Goal: Task Accomplishment & Management: Manage account settings

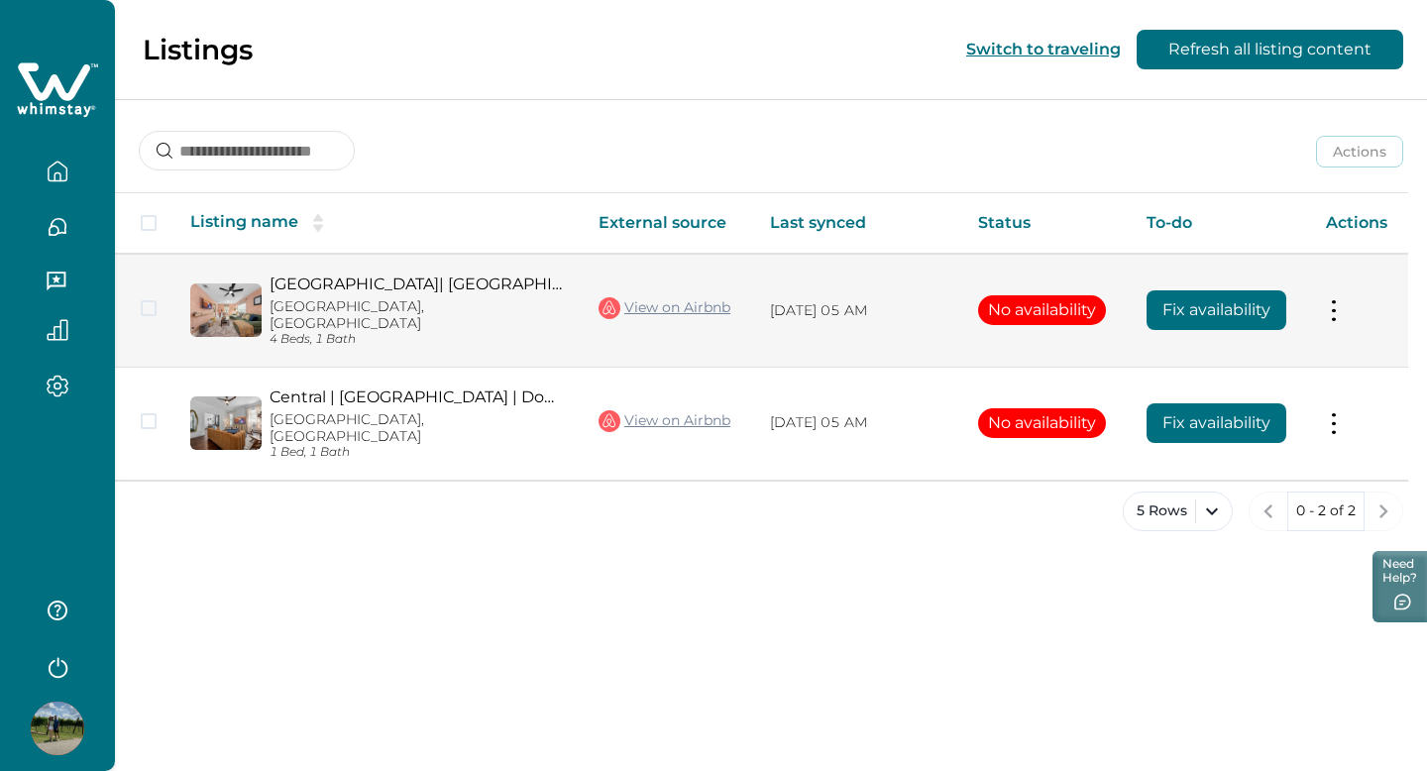
click at [1190, 304] on button "Fix availability" at bounding box center [1217, 310] width 140 height 40
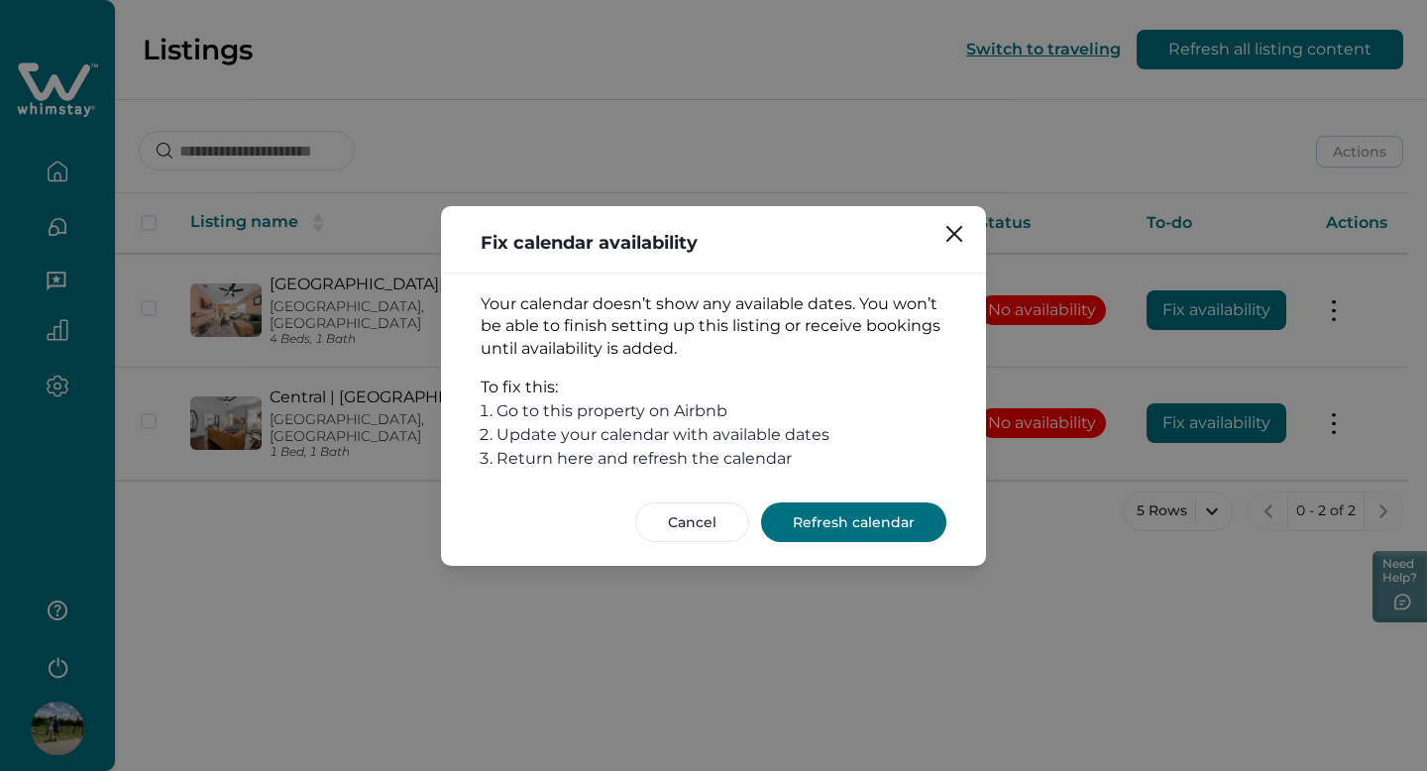
click at [819, 513] on button "Refresh calendar" at bounding box center [853, 523] width 185 height 40
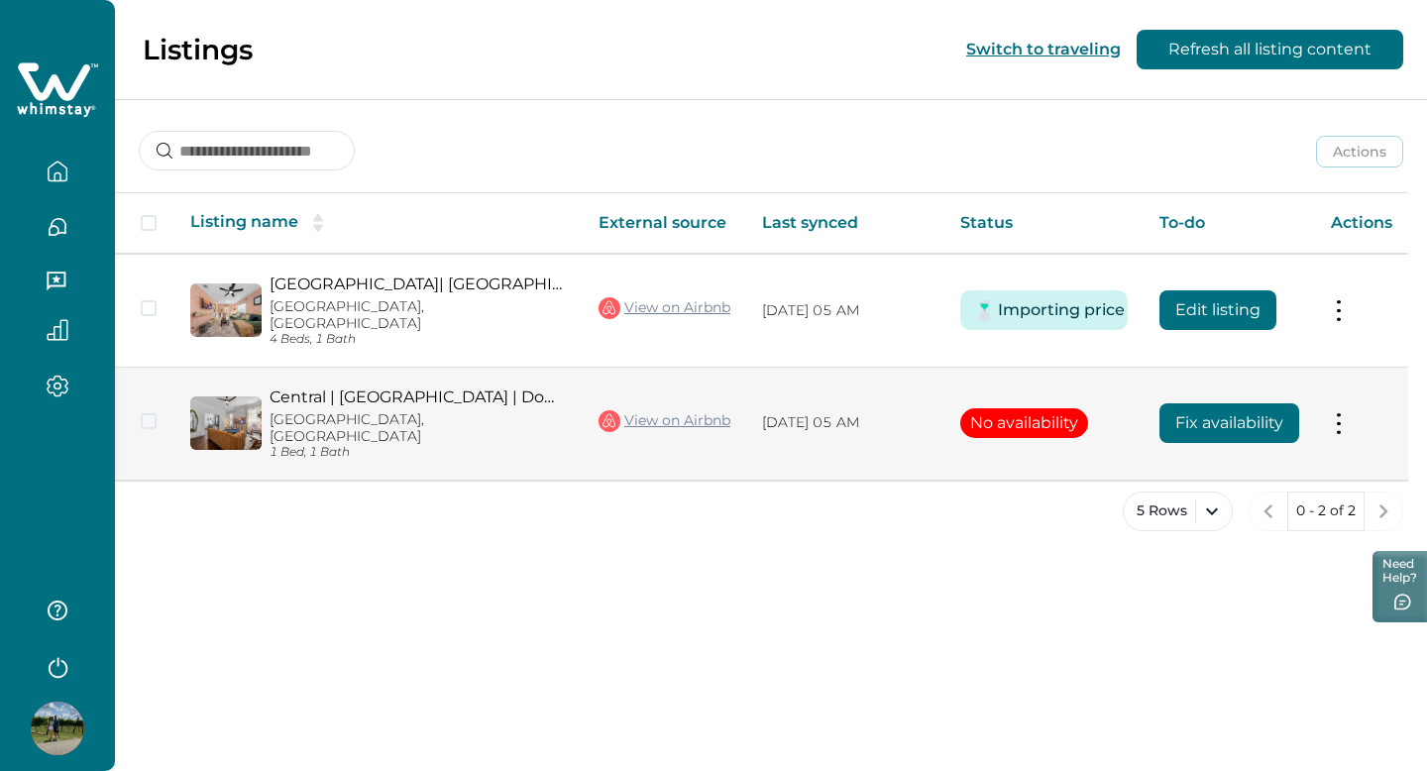
click at [1023, 408] on button "No availability" at bounding box center [1025, 423] width 128 height 30
click at [1207, 403] on button "Fix availability" at bounding box center [1230, 423] width 140 height 40
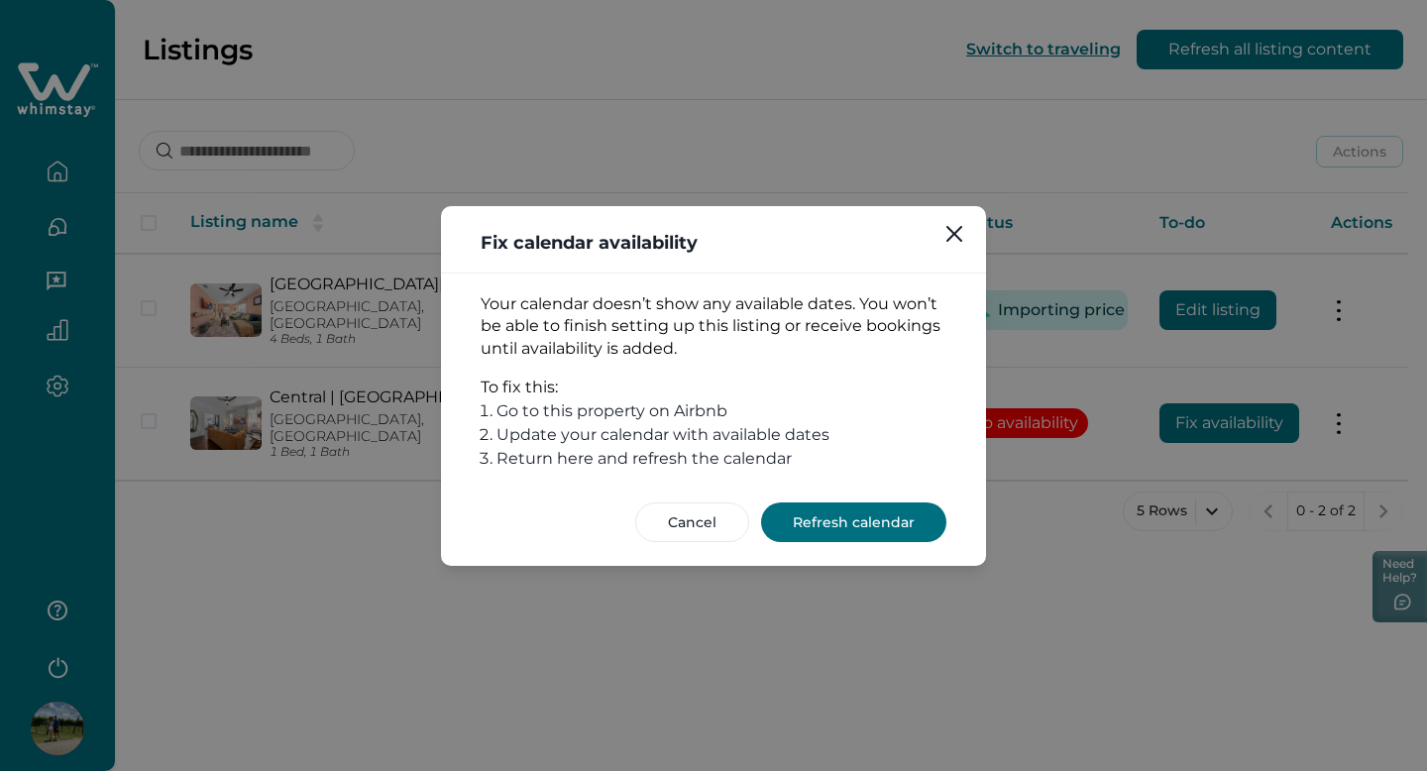
click at [900, 528] on button "Refresh calendar" at bounding box center [853, 523] width 185 height 40
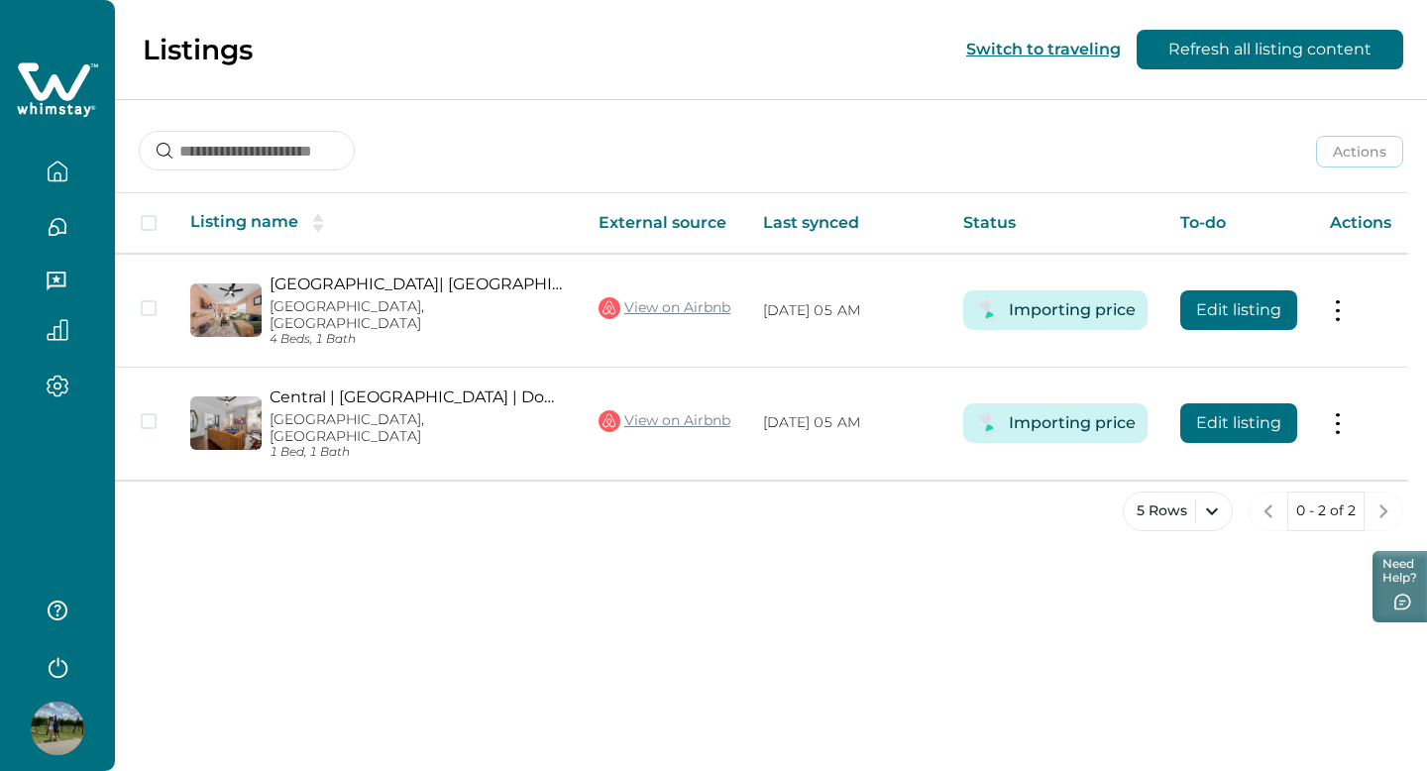
drag, startPoint x: 65, startPoint y: 175, endPoint x: 55, endPoint y: 180, distance: 12.0
click at [65, 175] on icon "button" at bounding box center [58, 172] width 22 height 22
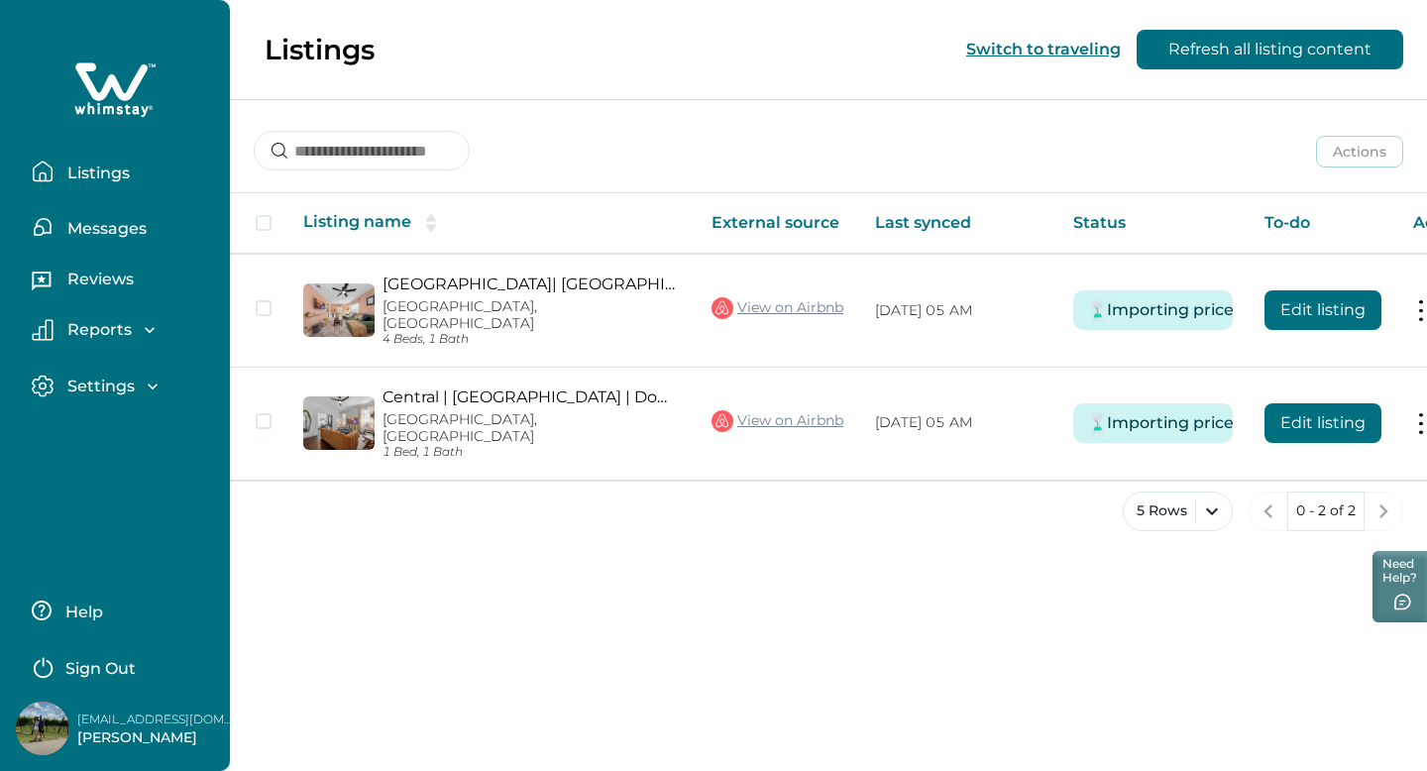
click at [64, 176] on p "Listings" at bounding box center [95, 174] width 68 height 20
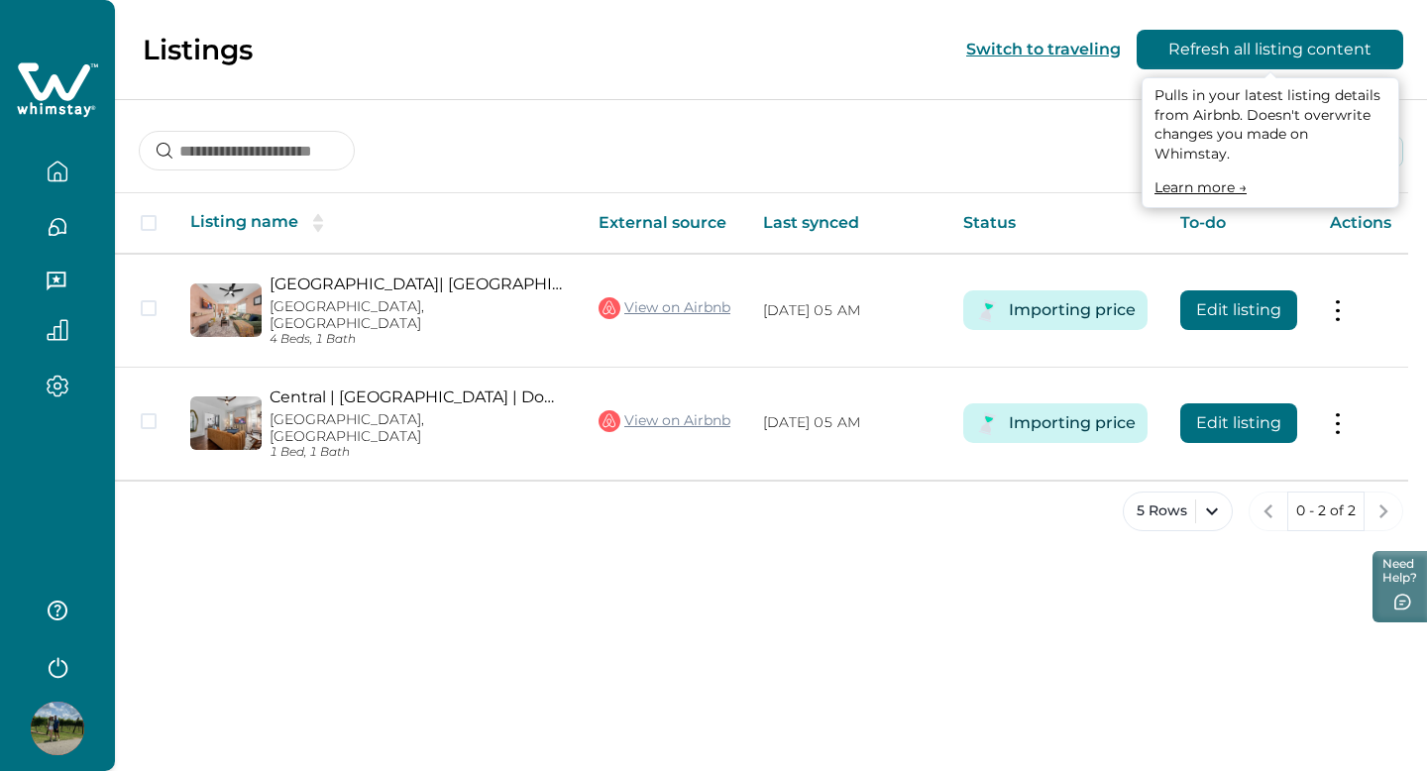
click at [1288, 45] on button "Refresh all listing content" at bounding box center [1270, 50] width 267 height 40
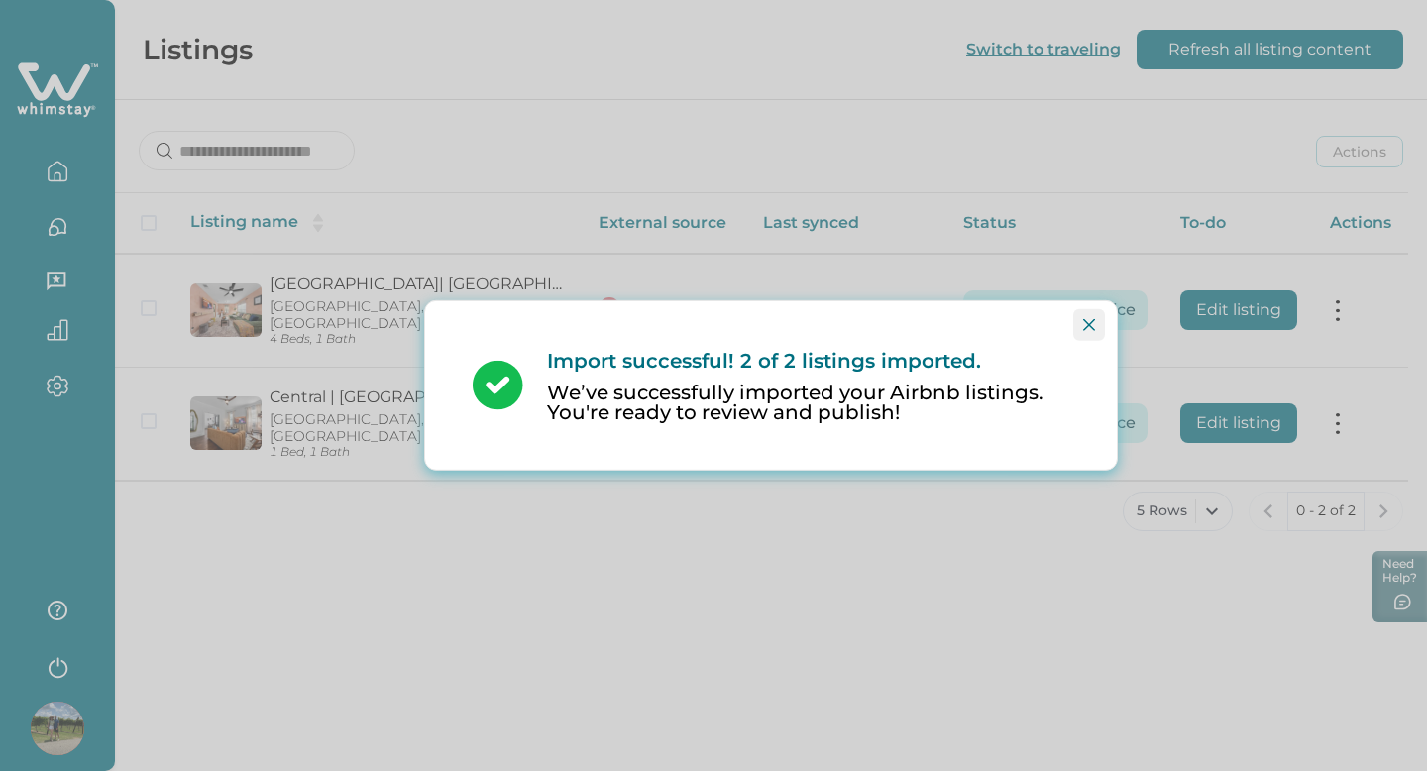
click at [1095, 330] on button "Close" at bounding box center [1090, 325] width 32 height 32
